Goal: Check status: Check status

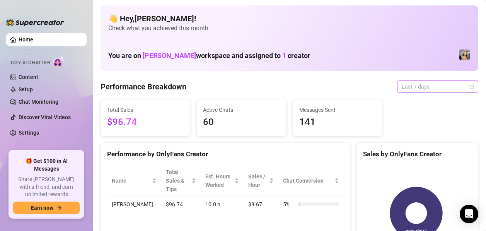
click at [467, 87] on div "Last 7 days" at bounding box center [437, 86] width 81 height 12
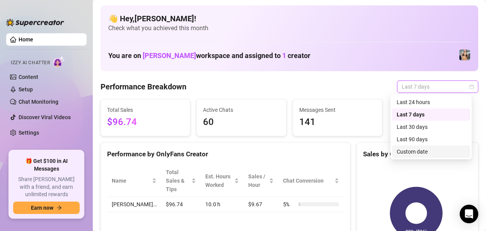
click at [430, 153] on div "Custom date" at bounding box center [430, 151] width 69 height 8
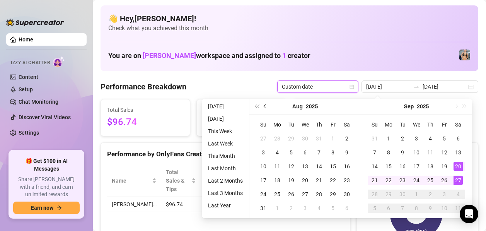
click at [265, 108] on button "Previous month (PageUp)" at bounding box center [265, 106] width 8 height 15
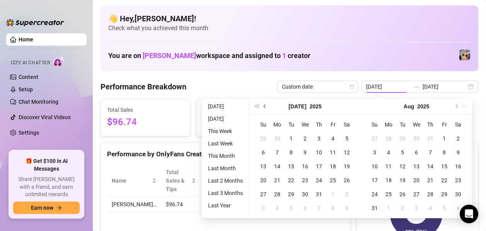
click at [265, 108] on button "Previous month (PageUp)" at bounding box center [265, 106] width 8 height 15
click at [457, 107] on button "Next month (PageDown)" at bounding box center [455, 106] width 8 height 15
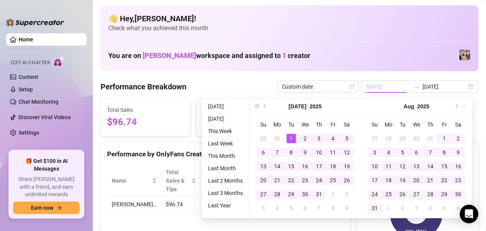
type input "[DATE]"
click at [294, 136] on div "1" at bounding box center [290, 138] width 9 height 9
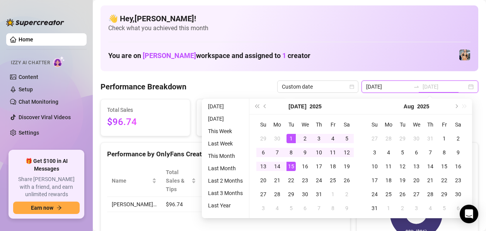
type input "[DATE]"
click at [294, 168] on div "15" at bounding box center [290, 165] width 9 height 9
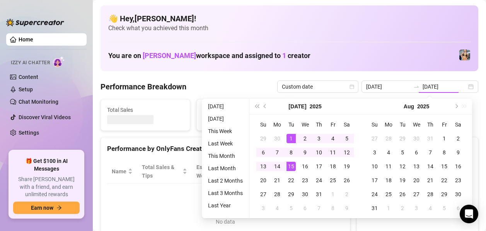
type input "[DATE]"
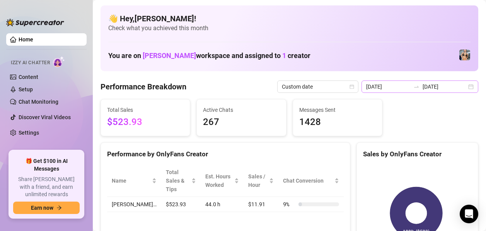
click at [462, 87] on div "[DATE] [DATE]" at bounding box center [419, 86] width 117 height 12
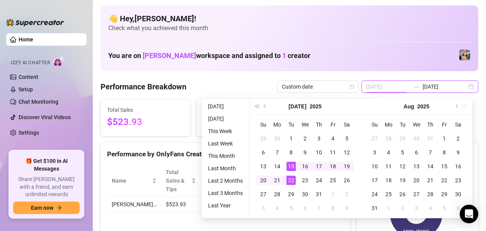
type input "[DATE]"
click at [290, 163] on div "15" at bounding box center [290, 165] width 9 height 9
type input "[DATE]"
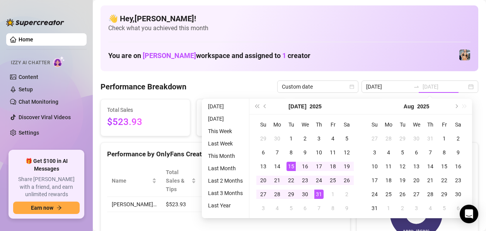
click at [320, 193] on div "31" at bounding box center [318, 193] width 9 height 9
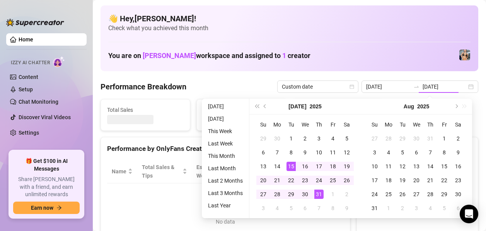
type input "[DATE]"
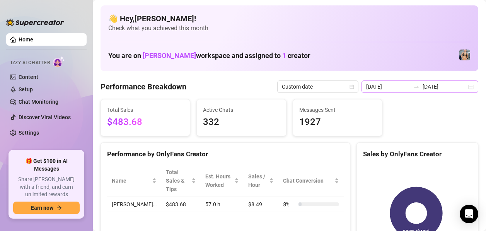
click at [464, 85] on div "[DATE] [DATE]" at bounding box center [419, 86] width 117 height 12
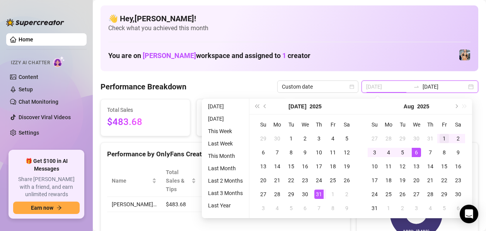
type input "[DATE]"
click at [440, 137] on div "1" at bounding box center [443, 138] width 9 height 9
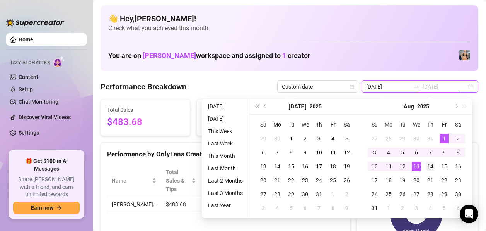
type input "[DATE]"
click at [430, 165] on div "14" at bounding box center [429, 165] width 9 height 9
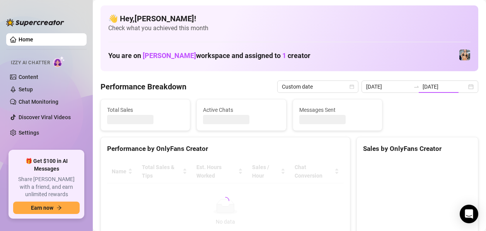
type input "[DATE]"
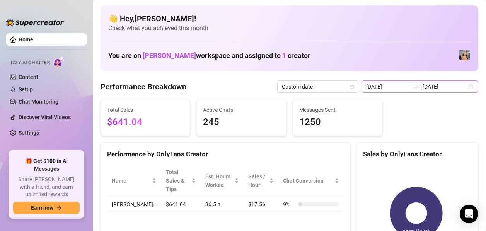
click at [466, 88] on div "[DATE] [DATE]" at bounding box center [419, 86] width 117 height 12
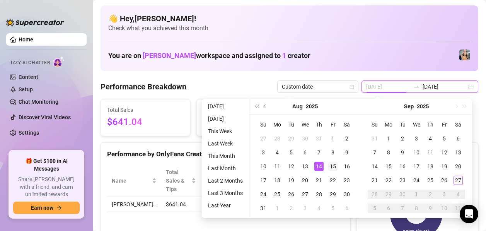
type input "[DATE]"
click at [328, 168] on div "15" at bounding box center [332, 165] width 9 height 9
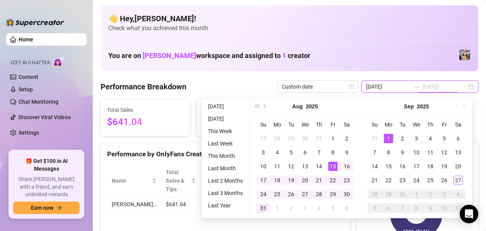
type input "[DATE]"
click at [268, 207] on td "31" at bounding box center [263, 208] width 14 height 14
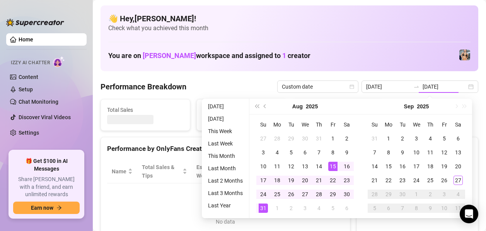
type input "[DATE]"
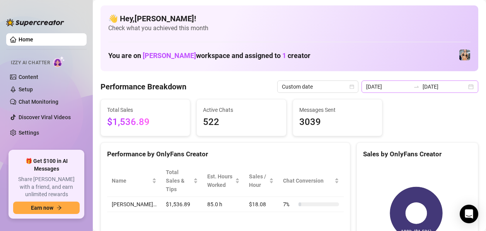
click at [462, 88] on div "[DATE] [DATE]" at bounding box center [419, 86] width 117 height 12
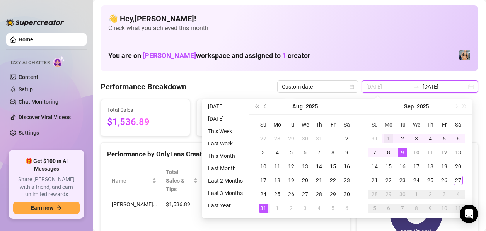
type input "[DATE]"
click at [386, 141] on div "1" at bounding box center [388, 138] width 9 height 9
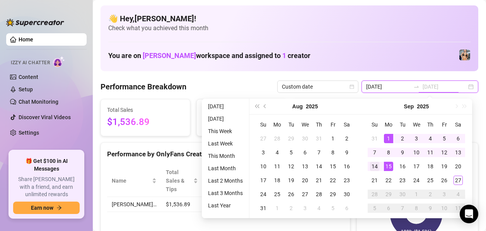
type input "[DATE]"
click at [377, 165] on div "14" at bounding box center [374, 165] width 9 height 9
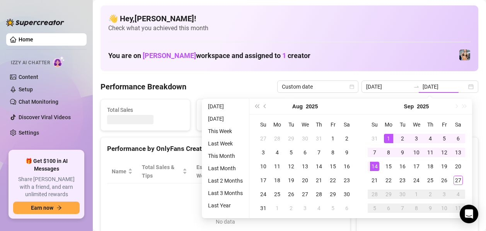
type input "[DATE]"
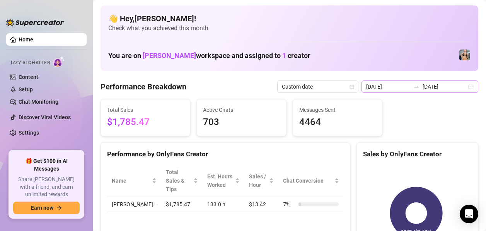
click at [462, 88] on div "[DATE] [DATE]" at bounding box center [419, 86] width 117 height 12
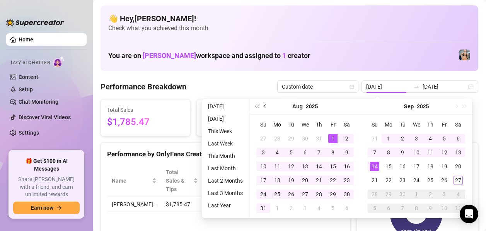
click at [265, 106] on span "Previous month (PageUp)" at bounding box center [265, 106] width 4 height 4
click at [264, 107] on span "Previous month (PageUp)" at bounding box center [265, 106] width 4 height 4
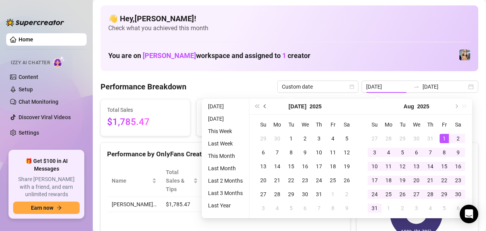
click at [264, 107] on span "Previous month (PageUp)" at bounding box center [265, 106] width 4 height 4
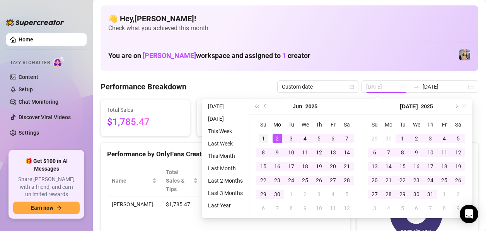
type input "[DATE]"
click at [267, 136] on div "1" at bounding box center [262, 138] width 9 height 9
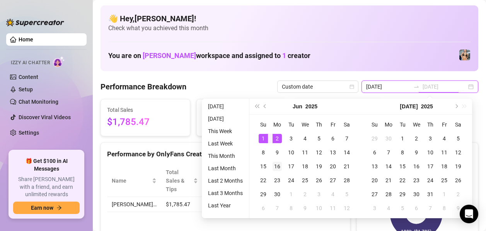
type input "[DATE]"
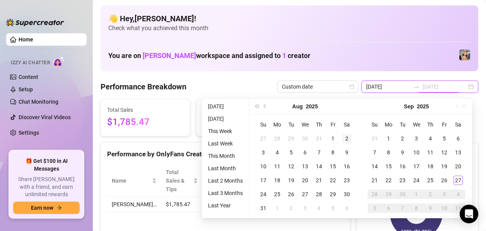
type input "[DATE]"
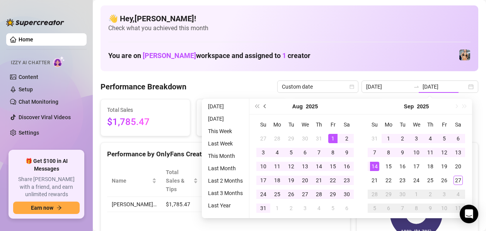
click at [263, 107] on button "Previous month (PageUp)" at bounding box center [265, 106] width 8 height 15
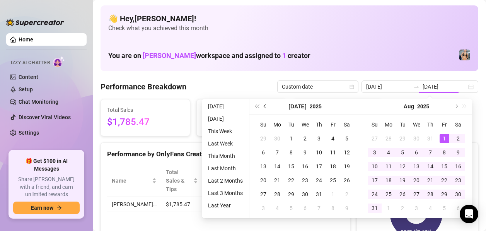
click at [263, 107] on button "Previous month (PageUp)" at bounding box center [265, 106] width 8 height 15
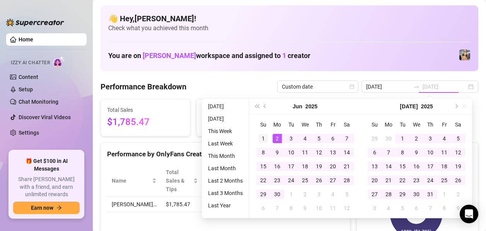
type input "[DATE]"
click at [267, 137] on div "1" at bounding box center [262, 138] width 9 height 9
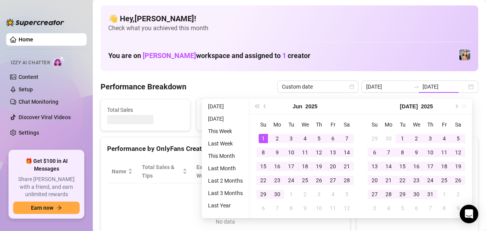
type input "[DATE]"
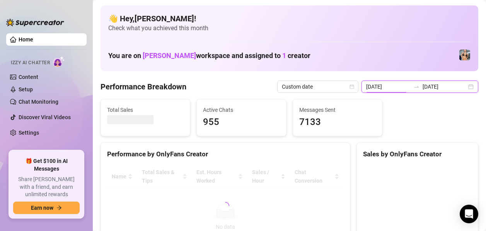
click at [407, 90] on input "[DATE]" at bounding box center [388, 86] width 44 height 8
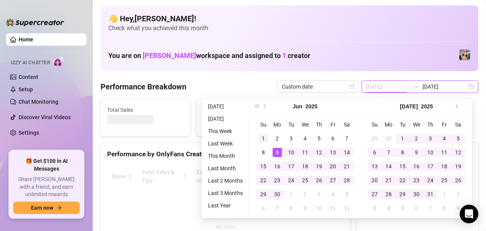
type input "[DATE]"
click at [260, 136] on div "1" at bounding box center [262, 138] width 9 height 9
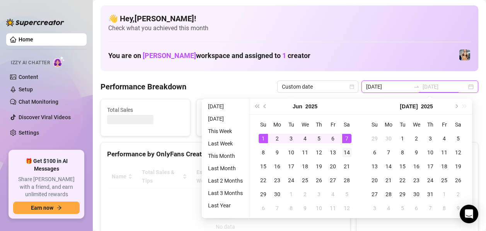
type input "[DATE]"
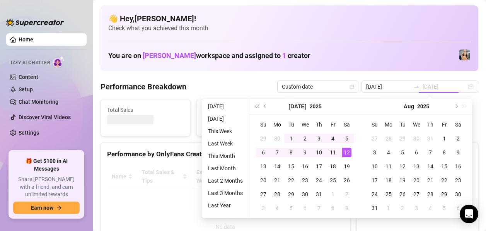
click at [348, 151] on div "12" at bounding box center [346, 152] width 9 height 9
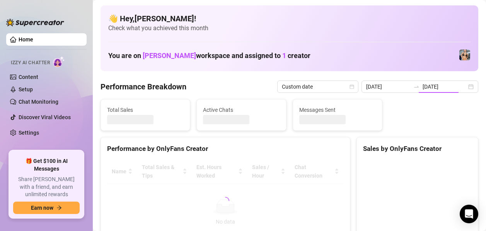
type input "[DATE]"
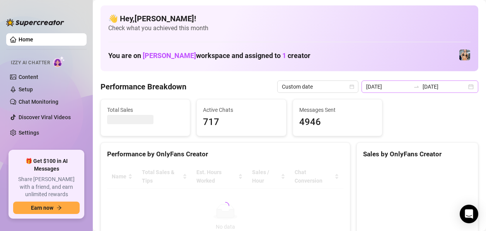
click at [468, 88] on div "[DATE] [DATE]" at bounding box center [419, 86] width 117 height 12
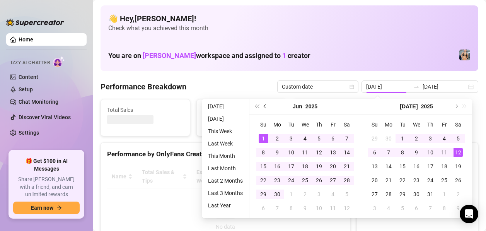
click at [263, 107] on button "Previous month (PageUp)" at bounding box center [265, 106] width 8 height 15
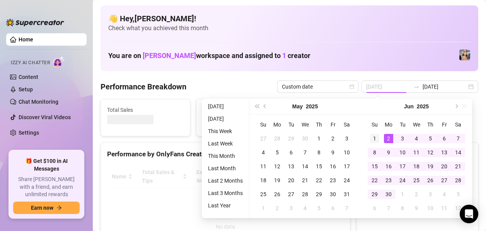
type input "[DATE]"
click at [374, 139] on div "1" at bounding box center [374, 138] width 9 height 9
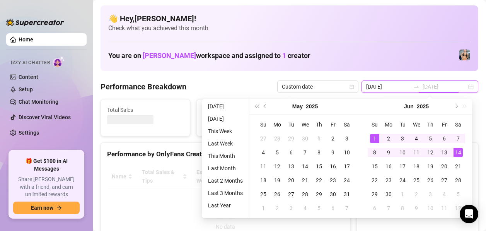
type input "[DATE]"
click at [456, 152] on div "14" at bounding box center [457, 152] width 9 height 9
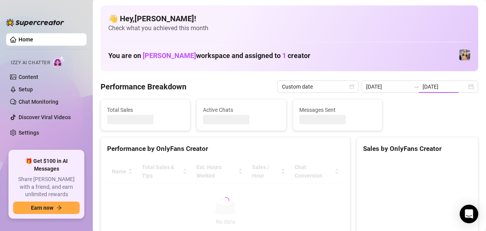
type input "[DATE]"
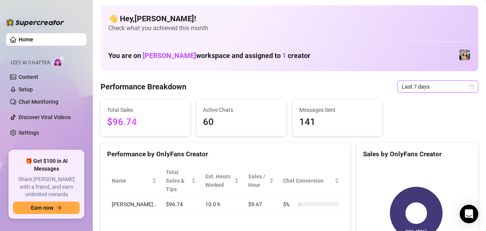
click at [469, 87] on icon "calendar" at bounding box center [471, 86] width 5 height 5
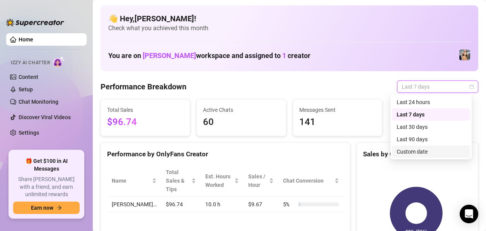
click at [420, 147] on div "Custom date" at bounding box center [430, 151] width 69 height 8
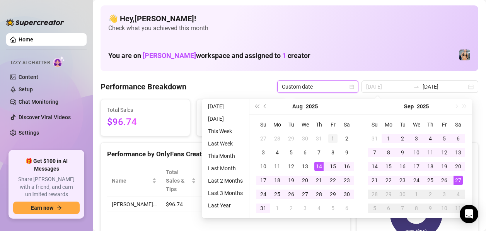
type input "[DATE]"
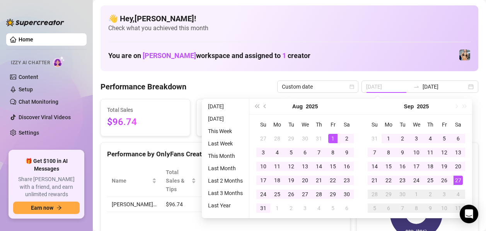
click at [333, 137] on div "1" at bounding box center [332, 138] width 9 height 9
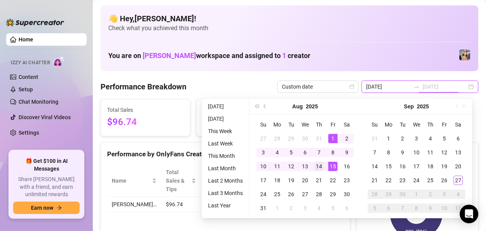
type input "[DATE]"
click at [323, 165] on td "14" at bounding box center [319, 166] width 14 height 14
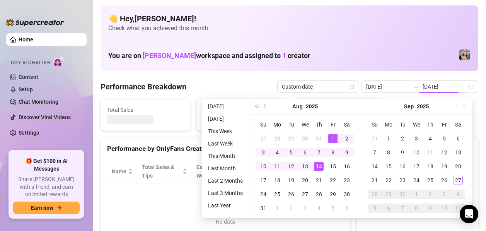
type input "[DATE]"
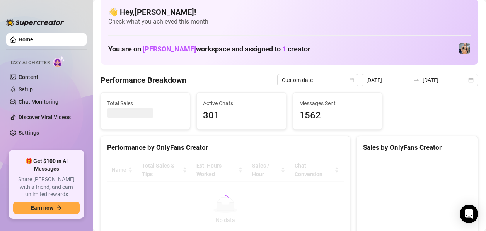
scroll to position [7, 0]
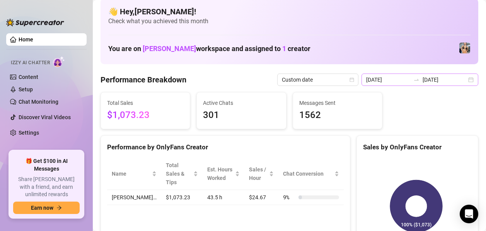
click at [465, 81] on div "[DATE] [DATE]" at bounding box center [419, 79] width 117 height 12
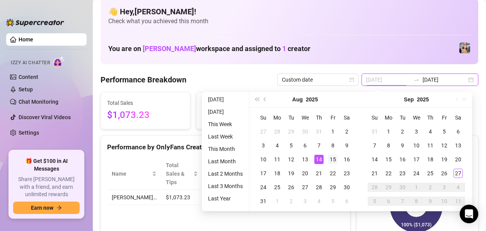
type input "[DATE]"
click at [333, 154] on td "15" at bounding box center [333, 159] width 14 height 14
type input "[DATE]"
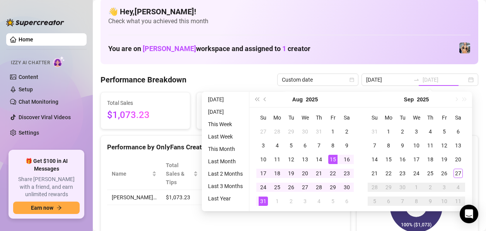
click at [261, 200] on div "31" at bounding box center [262, 200] width 9 height 9
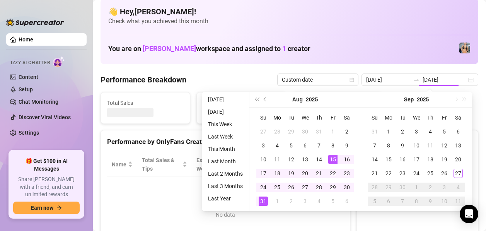
type input "[DATE]"
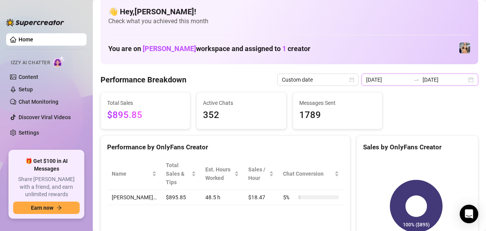
click at [466, 78] on div "2025-08-15 2025-08-31" at bounding box center [419, 79] width 117 height 12
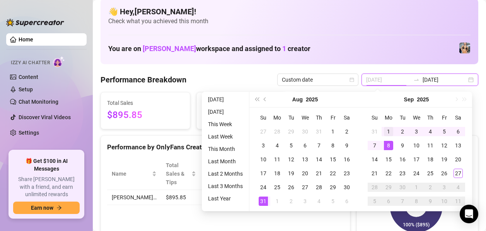
type input "[DATE]"
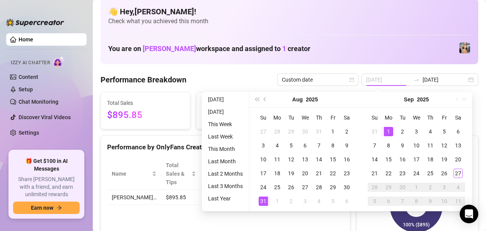
click at [385, 133] on div "1" at bounding box center [388, 131] width 9 height 9
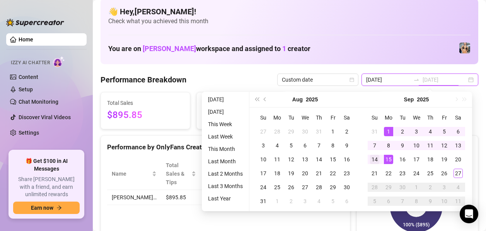
type input "[DATE]"
click at [376, 159] on div "14" at bounding box center [374, 159] width 9 height 9
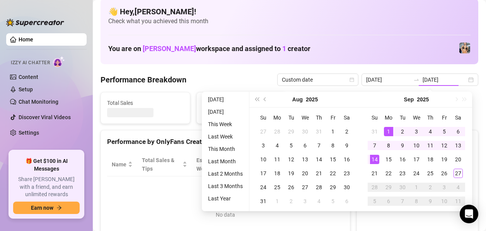
type input "[DATE]"
